Goal: Navigation & Orientation: Find specific page/section

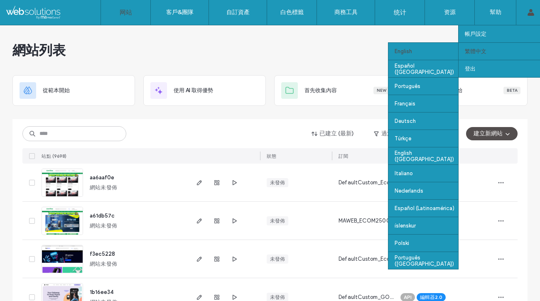
click at [411, 52] on div "English" at bounding box center [423, 50] width 70 height 17
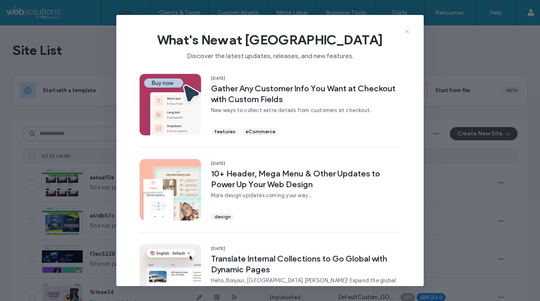
click at [406, 33] on icon at bounding box center [407, 31] width 7 height 7
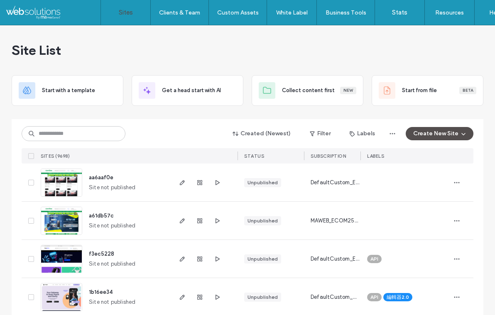
click at [103, 39] on div "Site List" at bounding box center [248, 50] width 472 height 50
click at [442, 137] on button "Create New Site" at bounding box center [440, 133] width 68 height 13
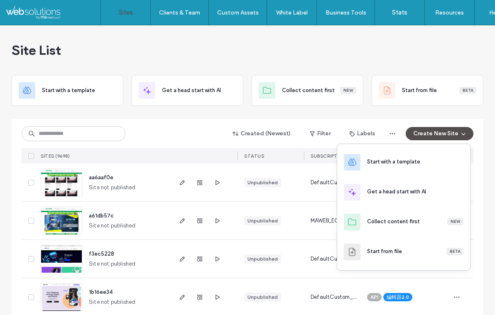
click at [410, 41] on div "Site List" at bounding box center [248, 50] width 472 height 50
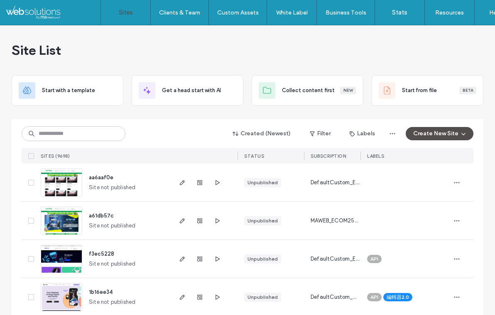
click at [414, 39] on div "Site List" at bounding box center [248, 50] width 472 height 50
click at [180, 56] on div "Site List" at bounding box center [248, 50] width 472 height 50
